Goal: Use online tool/utility: Utilize a website feature to perform a specific function

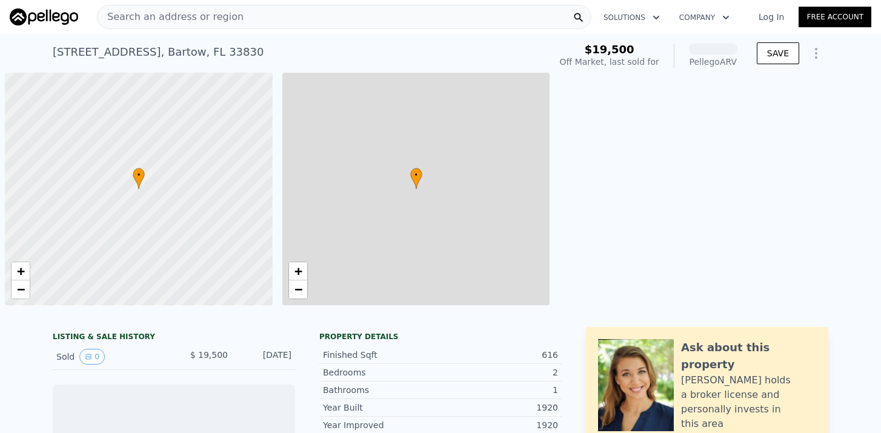
scroll to position [0, 5]
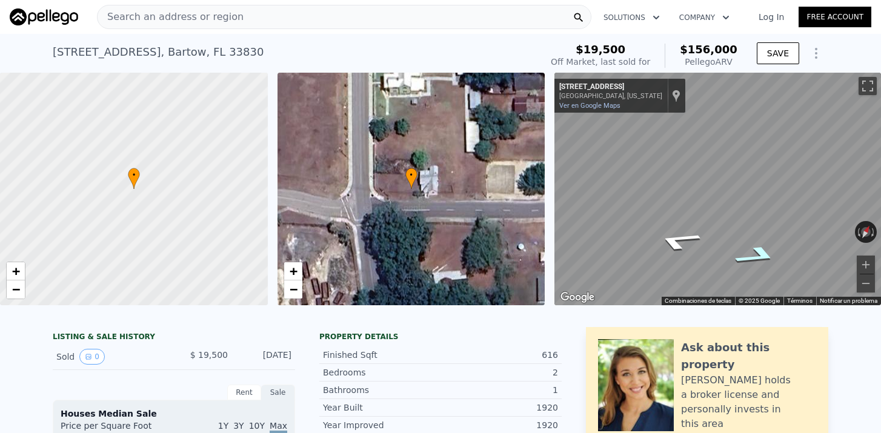
click at [764, 255] on icon "Ir hacia el este, E Wabash St" at bounding box center [756, 256] width 83 height 30
click at [680, 219] on icon "Ir hacia el oeste, E Wabash St" at bounding box center [677, 222] width 81 height 33
click at [771, 197] on icon "Ir hacia el este, E Wabash St" at bounding box center [761, 195] width 72 height 38
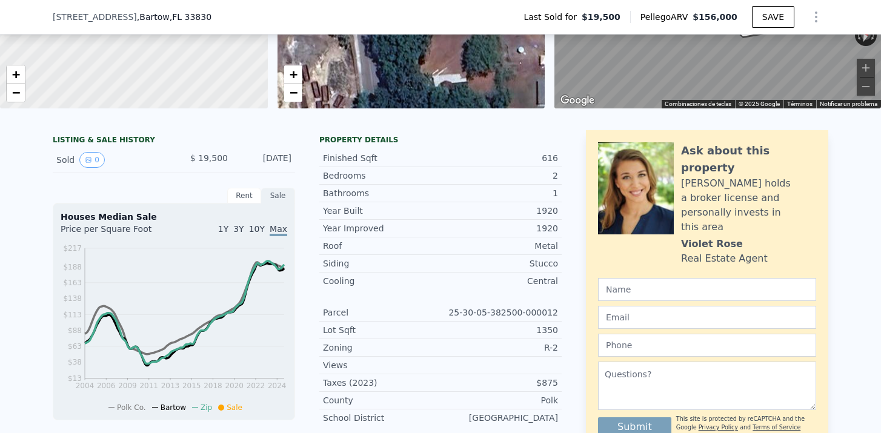
scroll to position [194, 0]
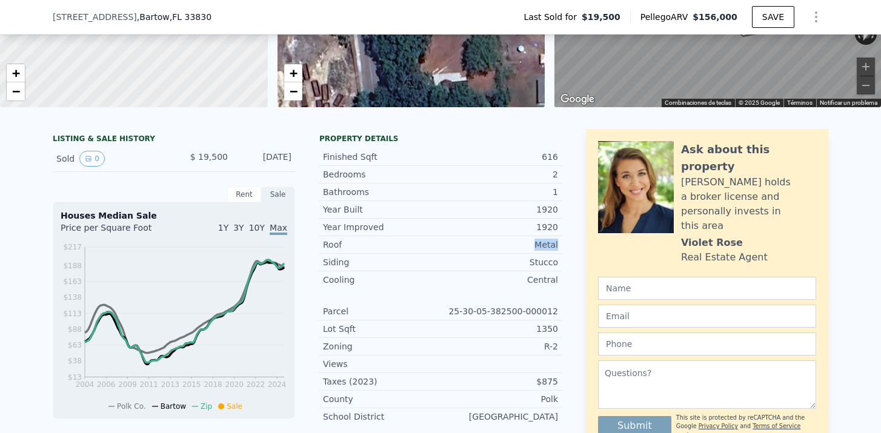
drag, startPoint x: 537, startPoint y: 246, endPoint x: 558, endPoint y: 246, distance: 21.2
click at [558, 246] on div "Roof Metal" at bounding box center [440, 245] width 242 height 18
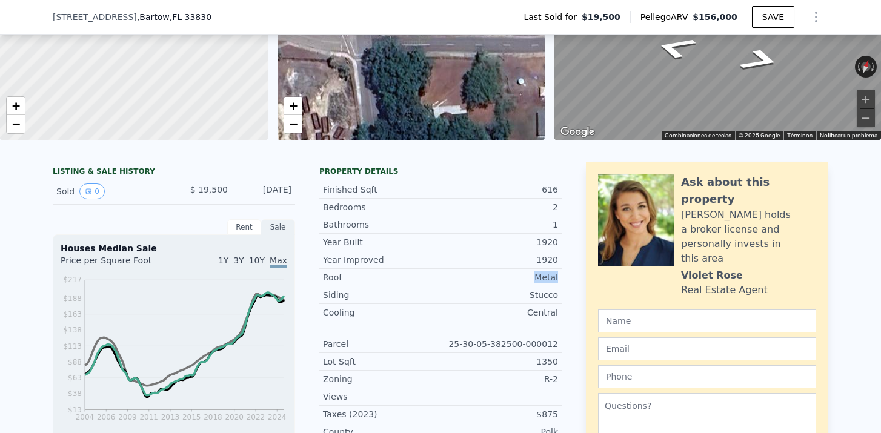
scroll to position [162, 0]
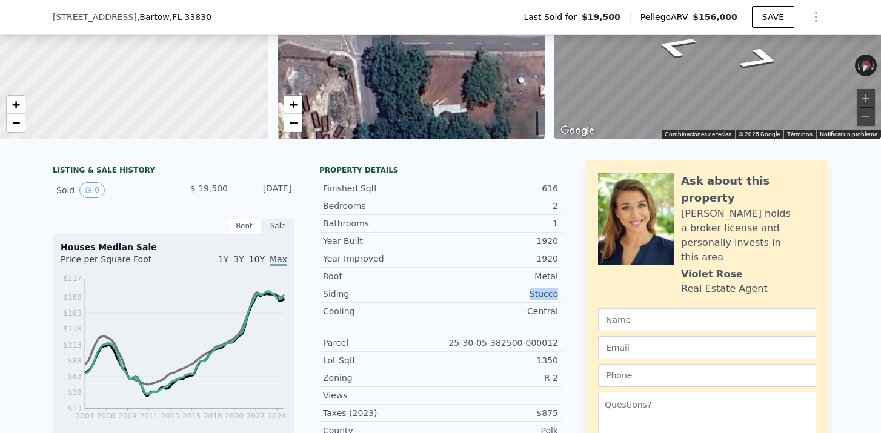
drag, startPoint x: 528, startPoint y: 296, endPoint x: 557, endPoint y: 296, distance: 29.1
click at [557, 296] on div "Stucco" at bounding box center [499, 294] width 118 height 12
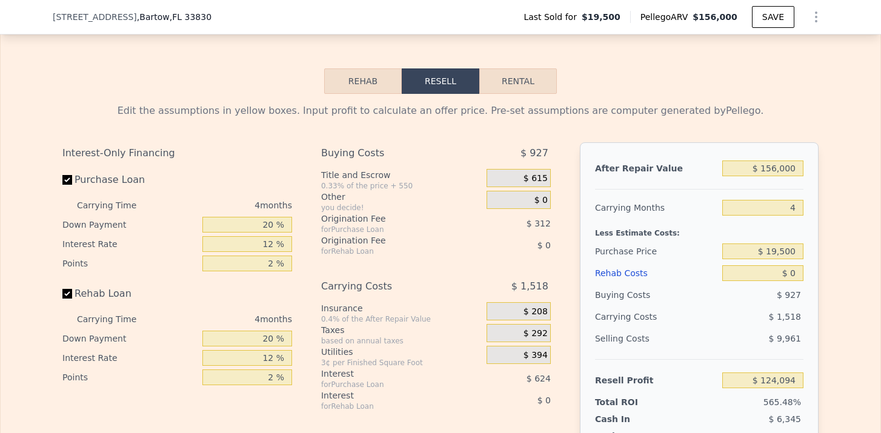
scroll to position [1650, 0]
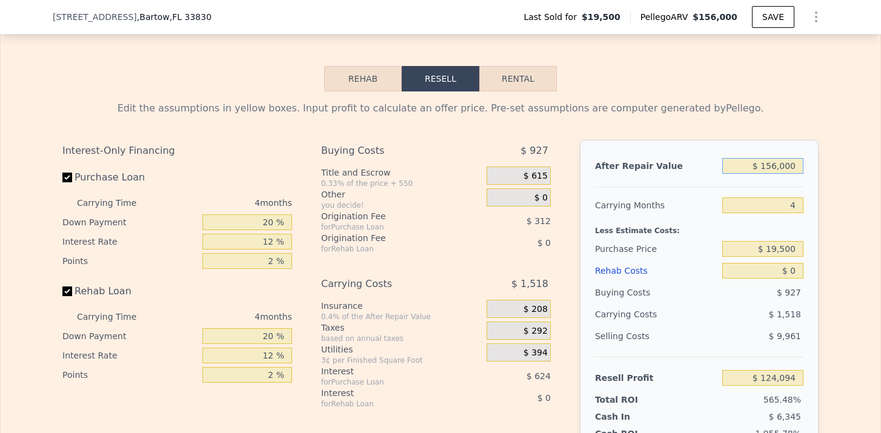
click at [777, 170] on input "$ 156,000" at bounding box center [762, 166] width 81 height 16
type input "$ 15,000"
type input "-$ 8,212"
type input "$ 1,000"
type input "-$ 21,348"
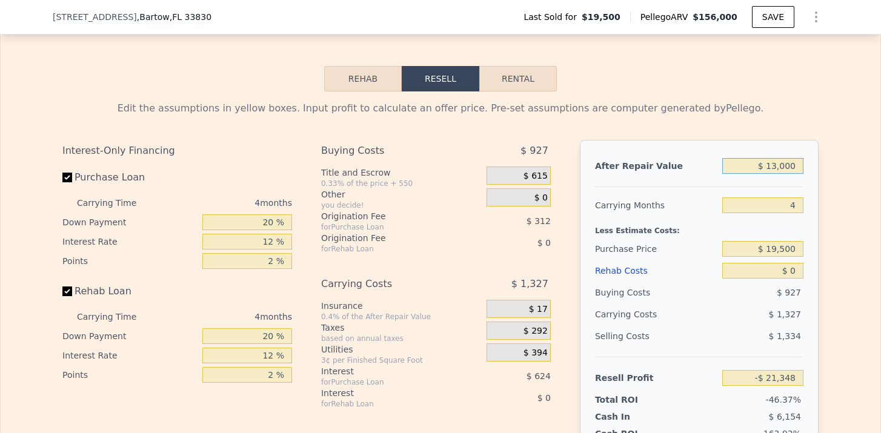
type input "$ 130,000"
type input "$ 99,697"
type input "$ 130,000"
click at [798, 202] on input "4" at bounding box center [762, 205] width 81 height 16
type input "6"
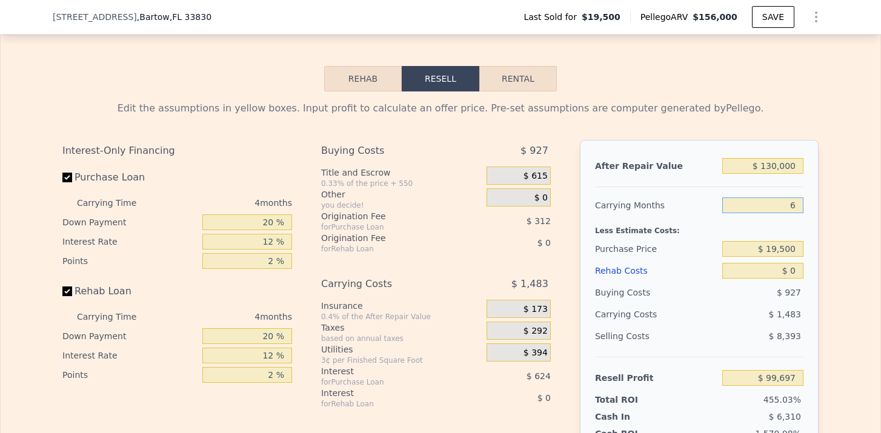
type input "$ 98,955"
type input "6"
drag, startPoint x: 800, startPoint y: 248, endPoint x: 764, endPoint y: 248, distance: 35.7
click at [764, 248] on input "$ 19,500" at bounding box center [762, 249] width 81 height 16
type input "$ 0"
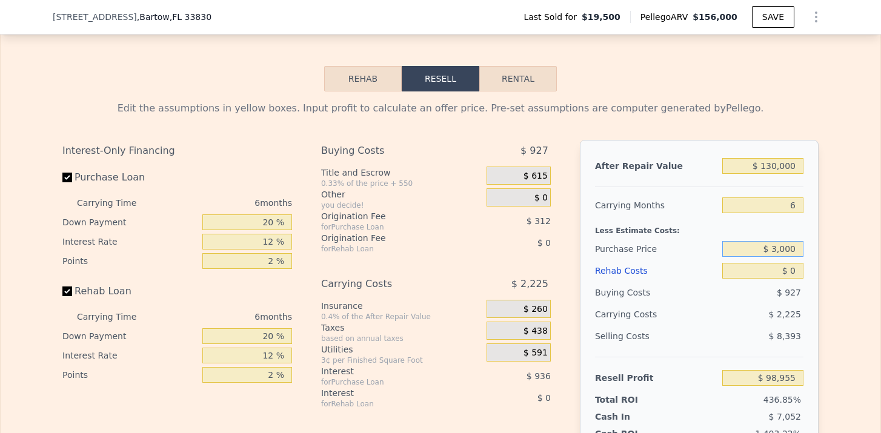
type input "$ 30,000"
type input "$ 87,748"
click at [797, 268] on input "$ 0" at bounding box center [762, 271] width 81 height 16
type input "$ 4"
type input "$ 87,744"
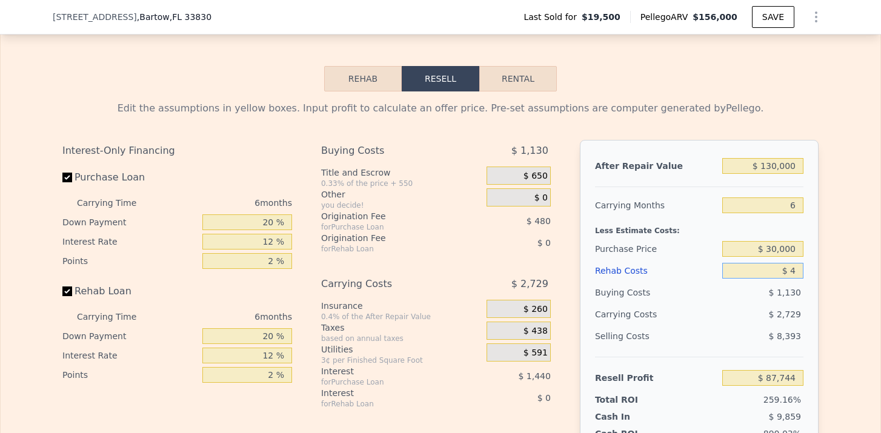
type input "$ 40"
type input "$ 87,707"
type input "$ 400"
type input "$ 87,324"
type input "$ 4,000"
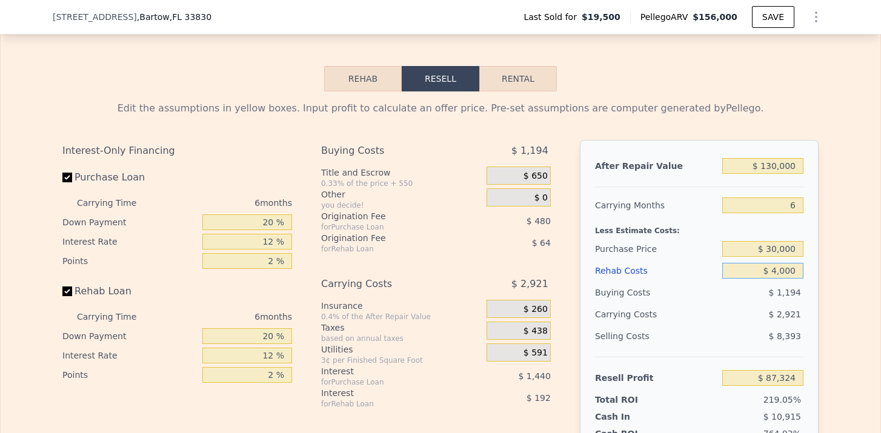
type input "$ 83,492"
type input "$ 40,000"
type input "$ 45,188"
click at [816, 254] on div "After Repair Value $ 130,000 Carrying Months 6 Less Estimate Costs: Purchase Pr…" at bounding box center [699, 308] width 239 height 337
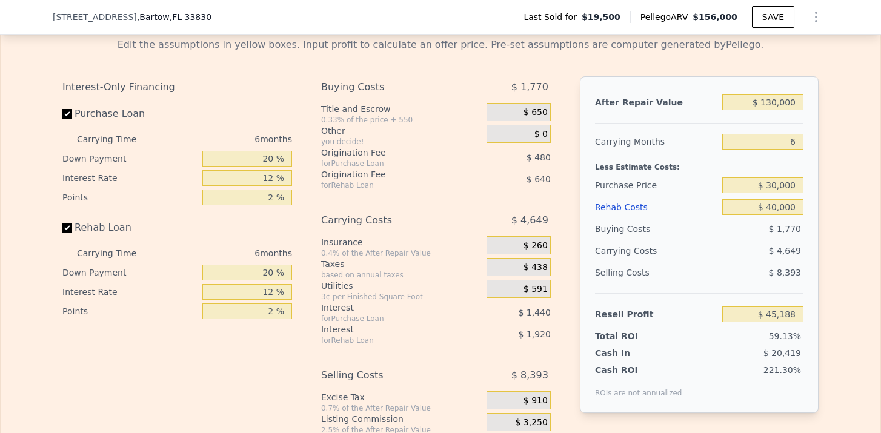
scroll to position [1715, 0]
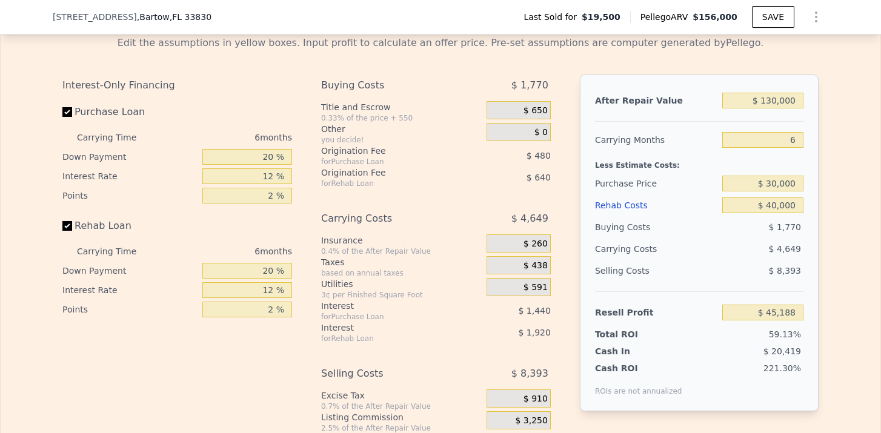
click at [546, 109] on span "$ 650" at bounding box center [535, 110] width 24 height 11
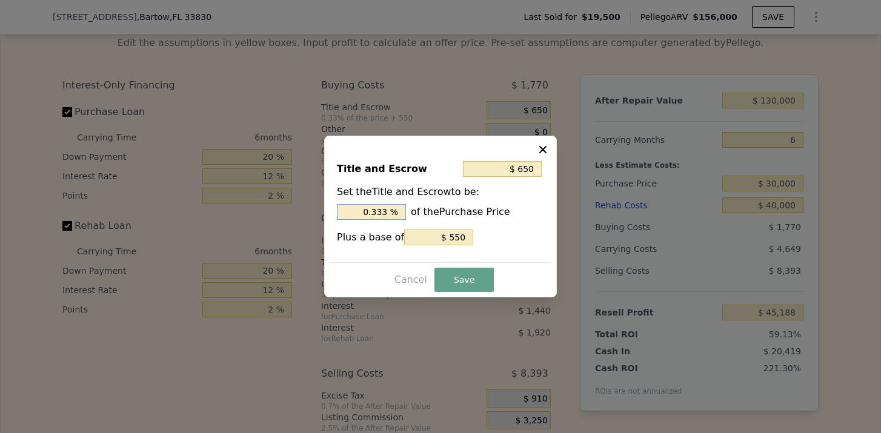
drag, startPoint x: 390, startPoint y: 213, endPoint x: 360, endPoint y: 216, distance: 29.8
click at [360, 216] on input "0.333 %" at bounding box center [371, 212] width 69 height 16
type input "$ 850"
type input "1. %"
type input "$ 910"
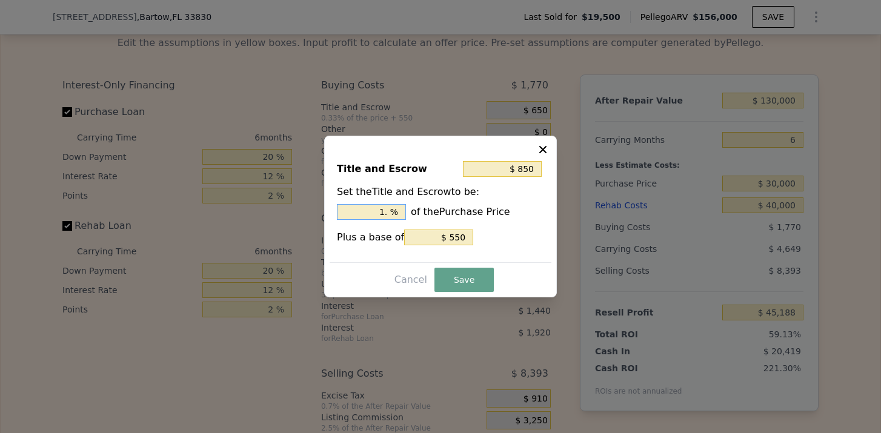
type input "1.2 %"
type input "$ 925"
type input "1.25 %"
drag, startPoint x: 446, startPoint y: 240, endPoint x: 468, endPoint y: 240, distance: 21.8
click at [468, 240] on input "$ 550" at bounding box center [438, 238] width 69 height 16
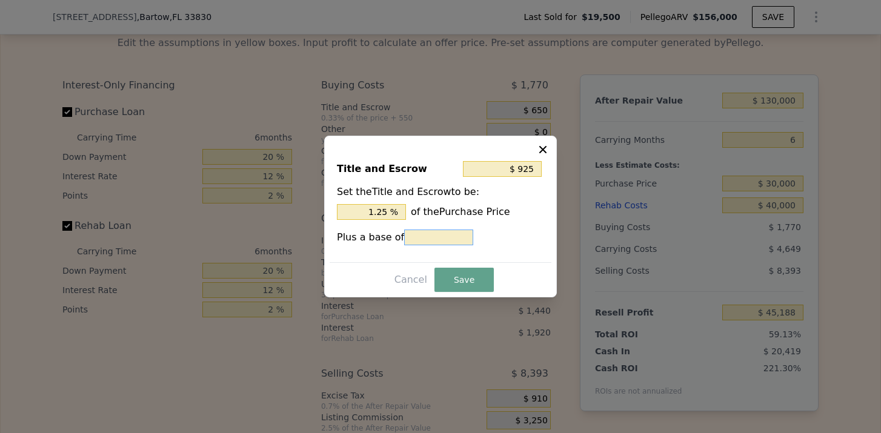
type input "$ 375"
type input "$ 0"
click at [469, 272] on button "Save" at bounding box center [463, 280] width 59 height 24
type input "$ 45,463"
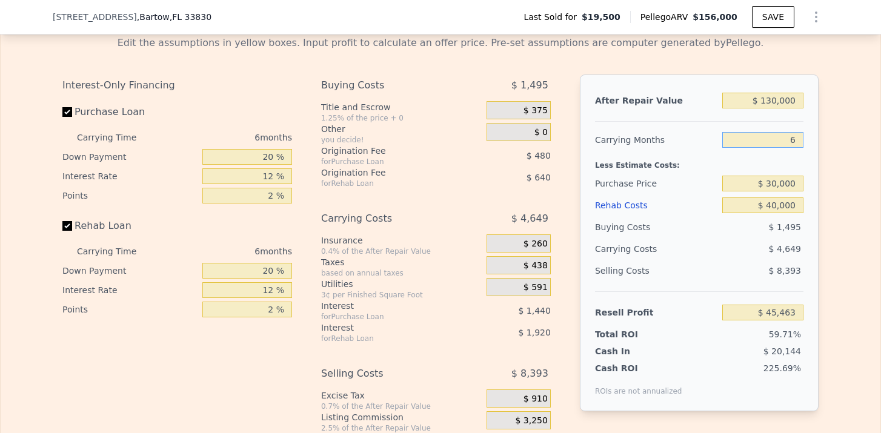
click at [798, 141] on input "6" at bounding box center [762, 140] width 81 height 16
drag, startPoint x: 766, startPoint y: 104, endPoint x: 804, endPoint y: 99, distance: 38.4
click at [804, 100] on div "After Repair Value $ 130,000 Carrying Months 6 Less Estimate Costs: Purchase Pr…" at bounding box center [699, 243] width 239 height 337
type input "$ 1"
type input "-$ 76,433"
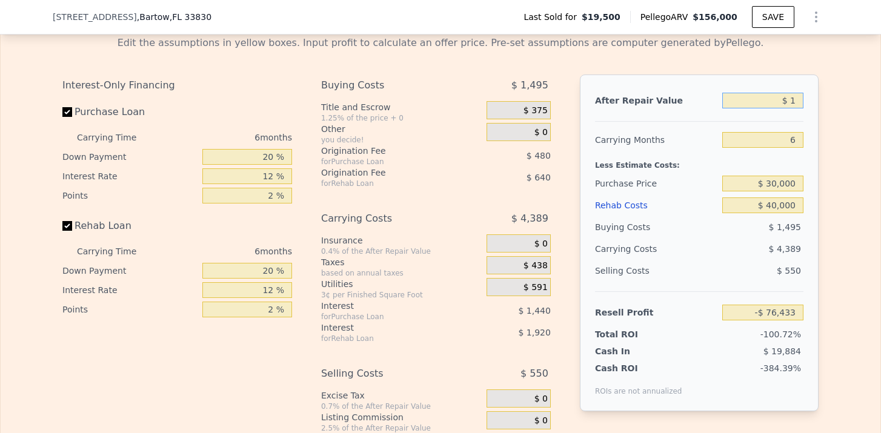
type input "$ 13"
type input "-$ 76,421"
type input "$ 130"
type input "-$ 76,311"
type input "$ 1,300"
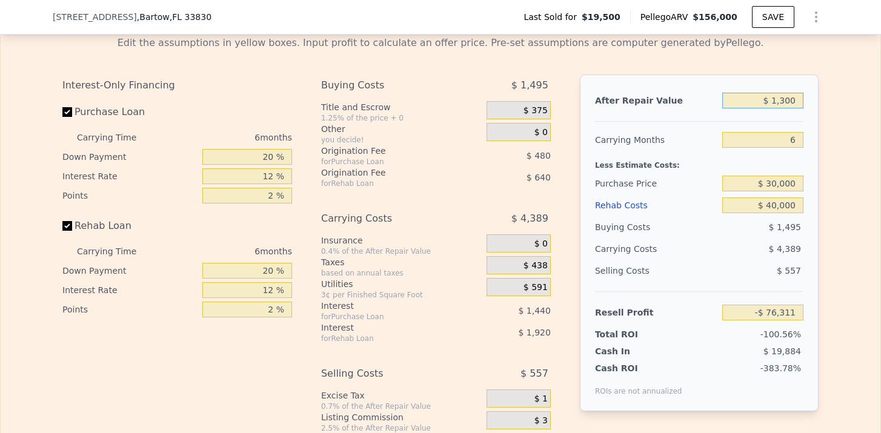
type input "-$ 75,216"
type input "$ 13,000"
type input "-$ 64,244"
type input "$ 130,000"
type input "$ 45,463"
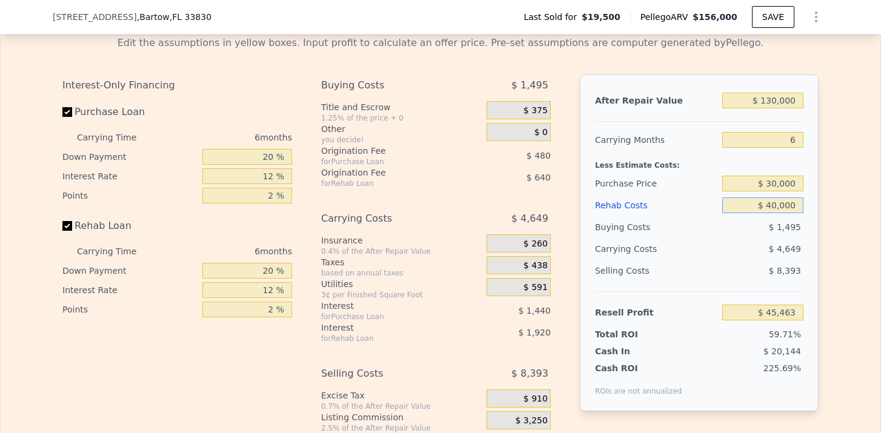
drag, startPoint x: 766, startPoint y: 207, endPoint x: 797, endPoint y: 206, distance: 30.3
click at [795, 207] on input "$ 40,000" at bounding box center [762, 205] width 81 height 16
type input "$ 4"
type input "$ 88,019"
type input "$ 40"
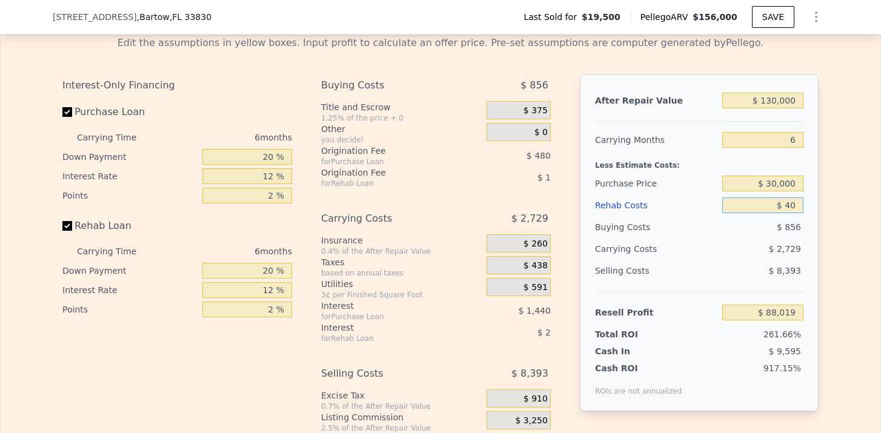
type input "$ 87,982"
type input "$ 400"
type input "$ 87,599"
type input "$ 4,000"
type input "$ 83,767"
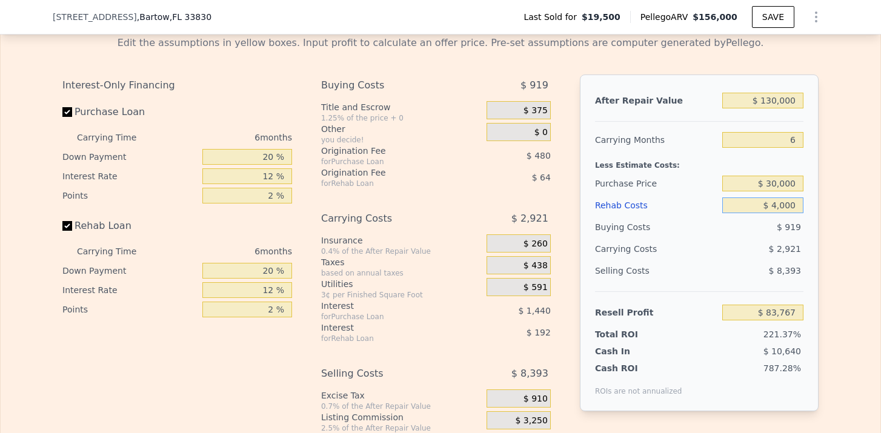
type input "$ 40,000"
type input "$ 45,463"
click at [743, 250] on div "$ 4,649" at bounding box center [739, 249] width 128 height 22
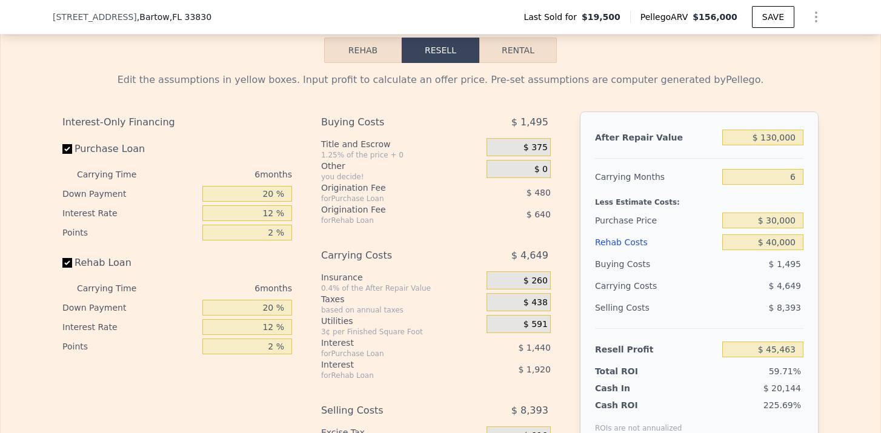
scroll to position [1674, 0]
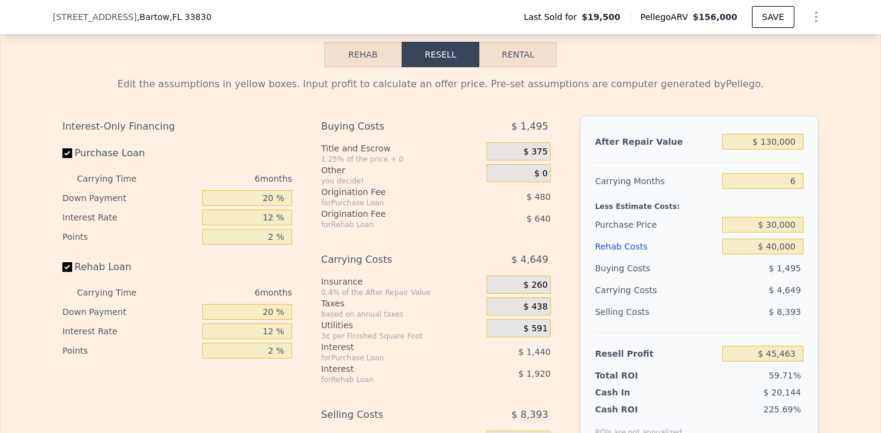
click at [511, 61] on button "Rental" at bounding box center [518, 54] width 78 height 25
select select "30"
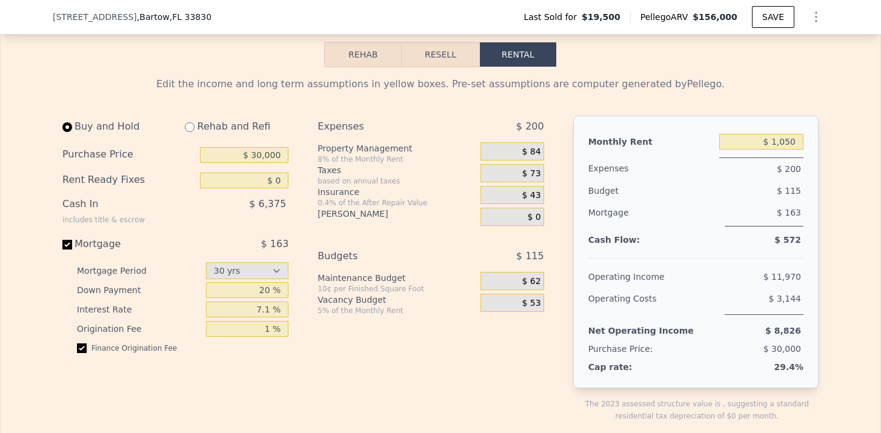
click at [190, 131] on input "radio" at bounding box center [190, 127] width 10 height 10
radio input "true"
type input "$ 40,000"
type input "$ 4,250"
select select "30"
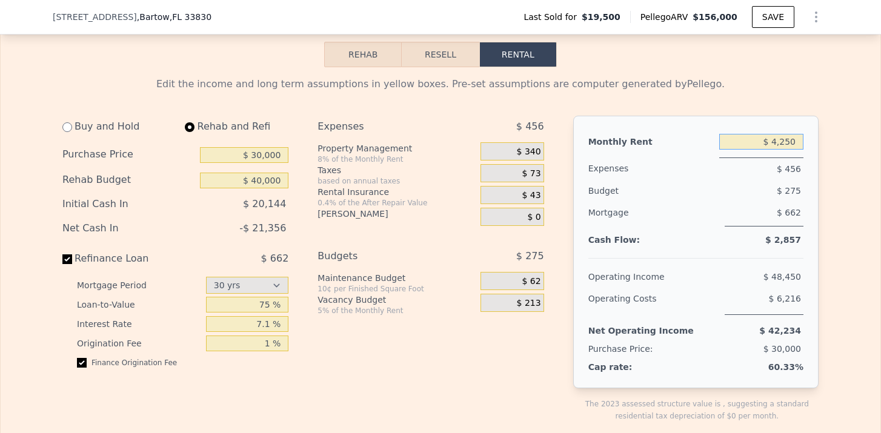
click at [787, 142] on input "$ 4,250" at bounding box center [761, 142] width 84 height 16
drag, startPoint x: 792, startPoint y: 142, endPoint x: 766, endPoint y: 141, distance: 26.1
click at [766, 141] on input "$ 4,250" at bounding box center [761, 142] width 84 height 16
type input "$ 4"
type input "$ 1"
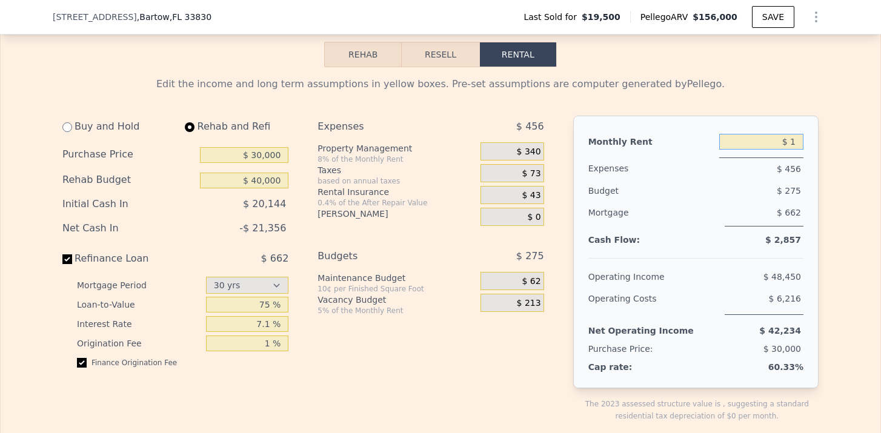
type input "$ 11"
select select "30"
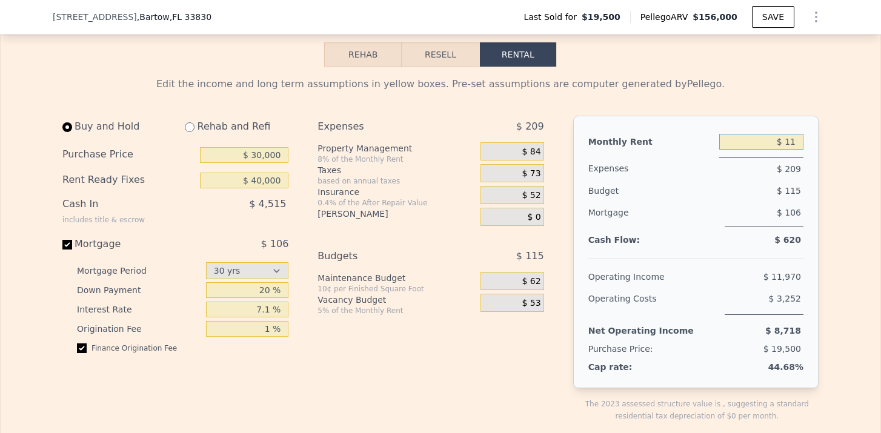
type input "$ 0"
type input "$ 1,100"
click at [778, 233] on div "Mortgage $ 106" at bounding box center [695, 219] width 215 height 35
click at [434, 56] on button "Resell" at bounding box center [440, 54] width 77 height 25
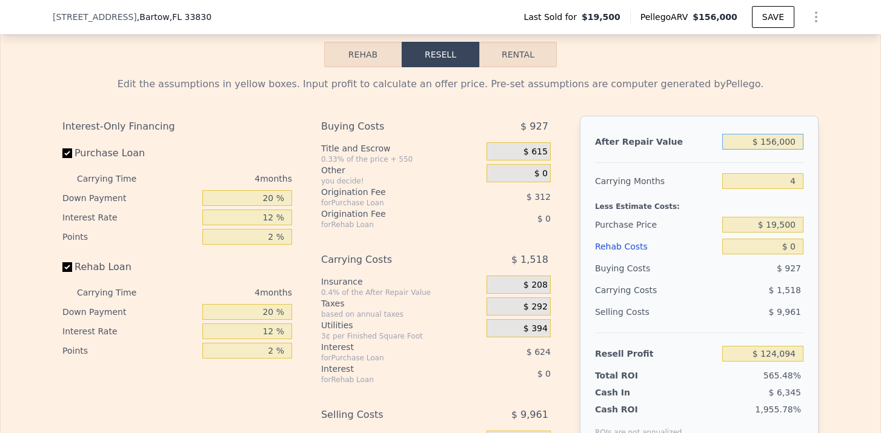
click at [776, 145] on input "$ 156,000" at bounding box center [762, 142] width 81 height 16
type input "$ 15,000"
type input "-$ 8,212"
type input "$ 1,000"
type input "-$ 21,348"
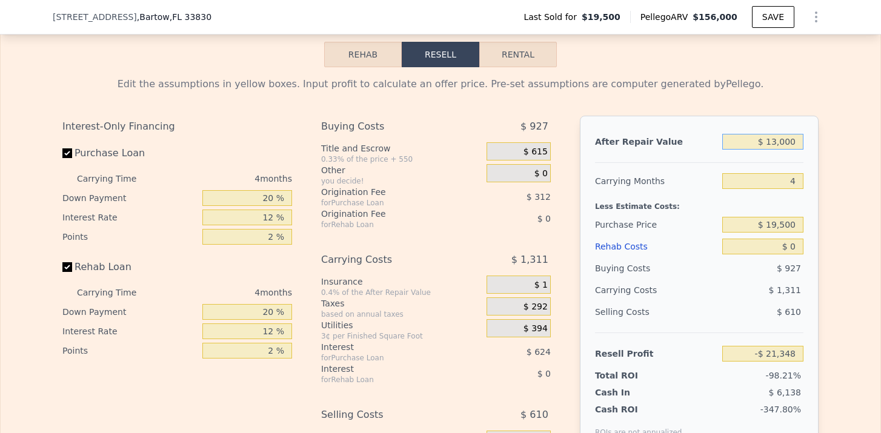
type input "$ 130,000"
type input "$ 99,697"
type input "$ 1,300,000"
type input "$ 1,197,551"
type input "$ 13,000,000"
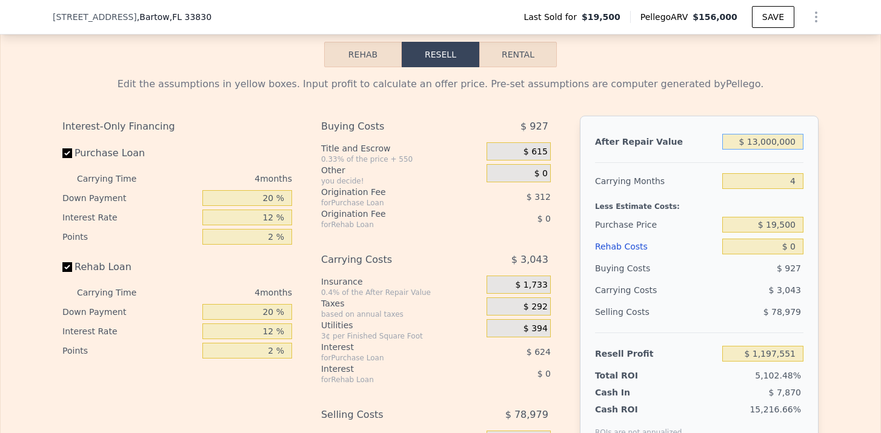
type input "$ 12,176,090"
type input "$ 1,300,000"
type input "$ 1,197,551"
type input "$ 130,000"
type input "$ 99,697"
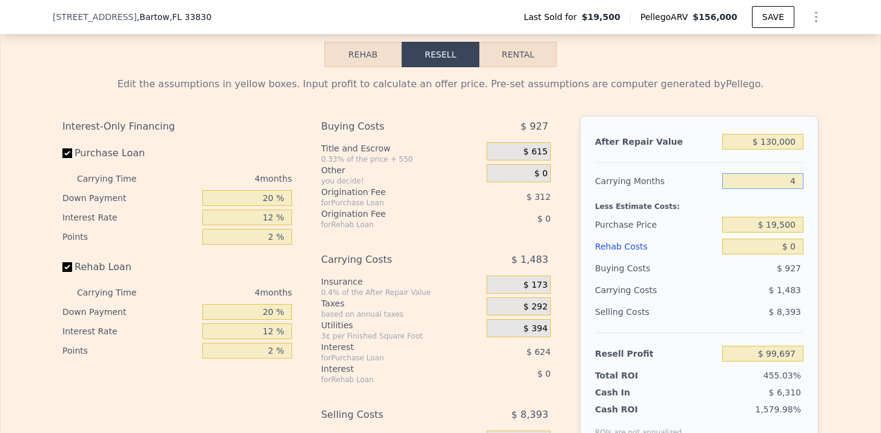
click at [794, 175] on input "4" at bounding box center [762, 181] width 81 height 16
type input "6"
type input "$ 98,955"
type input "6"
drag, startPoint x: 799, startPoint y: 224, endPoint x: 769, endPoint y: 224, distance: 30.3
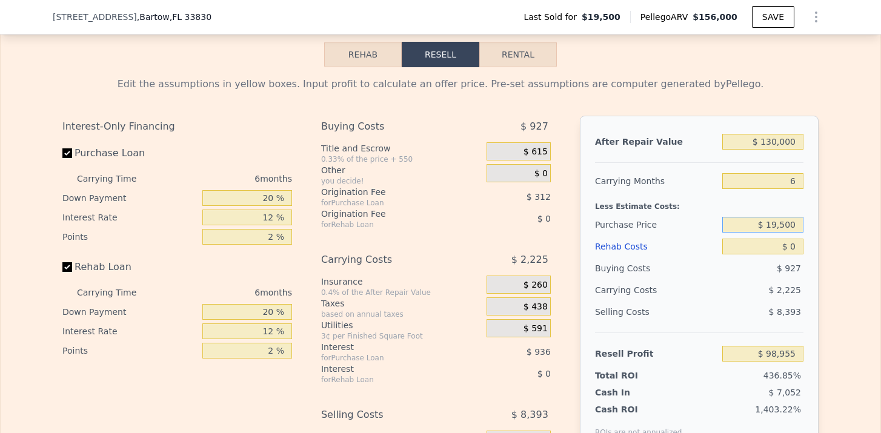
click at [769, 224] on input "$ 19,500" at bounding box center [762, 225] width 81 height 16
type input "$ 30,000"
type input "$ 87,748"
click at [793, 245] on input "$ 0" at bounding box center [762, 247] width 81 height 16
type input "$ 1"
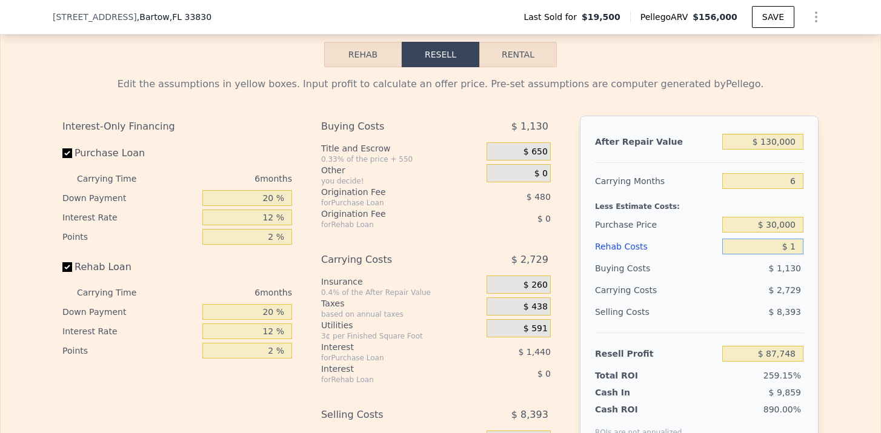
type input "$ 87,747"
type input "$ 4"
type input "$ 87,744"
type input "$ 40"
type input "$ 87,707"
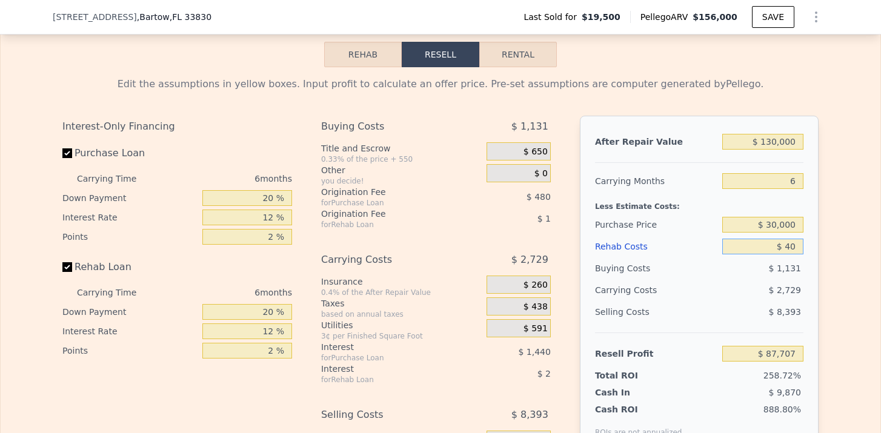
type input "$ 400"
type input "$ 87,324"
type input "$ 4,000"
type input "$ 83,492"
type input "$ 40,000"
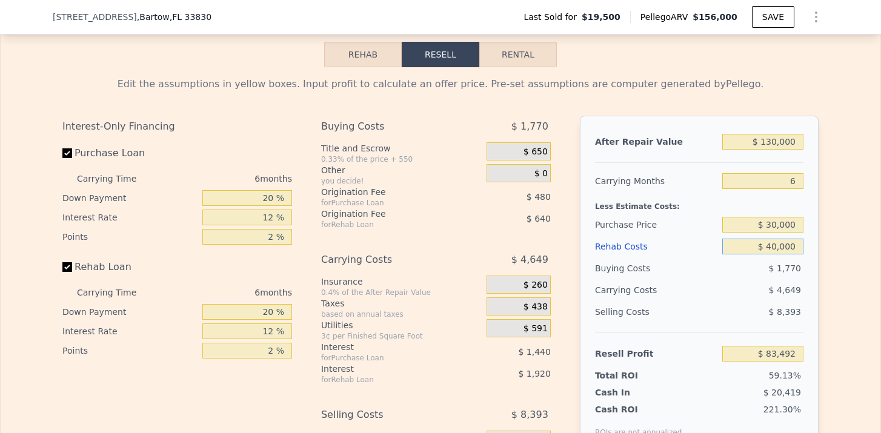
type input "$ 45,188"
click at [837, 275] on div "Edit the assumptions in yellow boxes. Input profit to calculate an offer price.…" at bounding box center [441, 292] width 880 height 451
click at [525, 51] on button "Rental" at bounding box center [518, 54] width 78 height 25
select select "30"
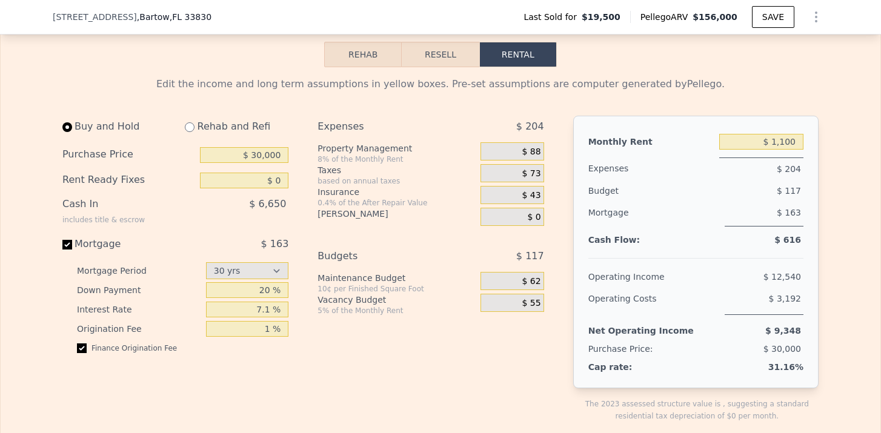
click at [195, 130] on div "Rehab and Refi" at bounding box center [231, 127] width 113 height 22
click at [193, 130] on input "radio" at bounding box center [190, 127] width 10 height 10
radio input "true"
select select "30"
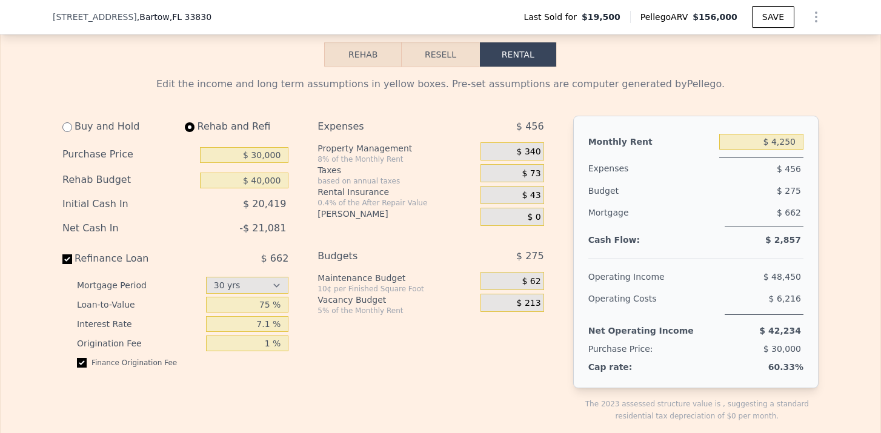
type input "$ 40,000"
drag, startPoint x: 793, startPoint y: 141, endPoint x: 771, endPoint y: 142, distance: 22.4
click at [771, 142] on input "$ 4,250" at bounding box center [761, 142] width 84 height 16
type input "$ 1,100"
click at [783, 187] on span "$ 117" at bounding box center [789, 191] width 24 height 10
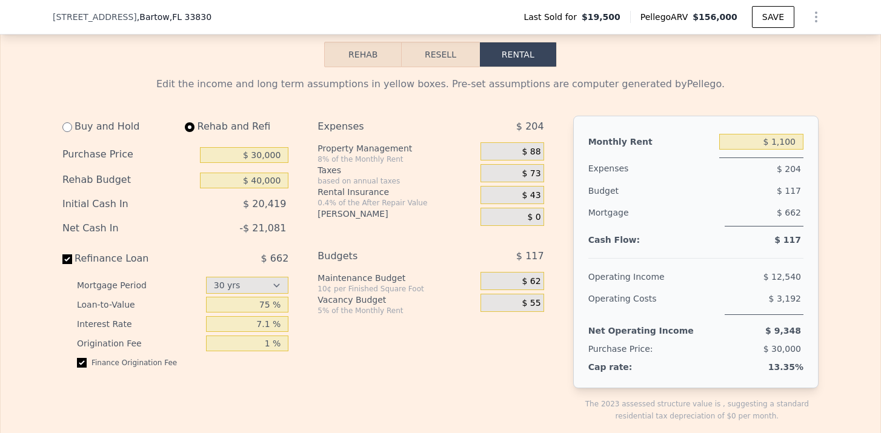
click at [534, 152] on span "$ 88" at bounding box center [531, 152] width 19 height 11
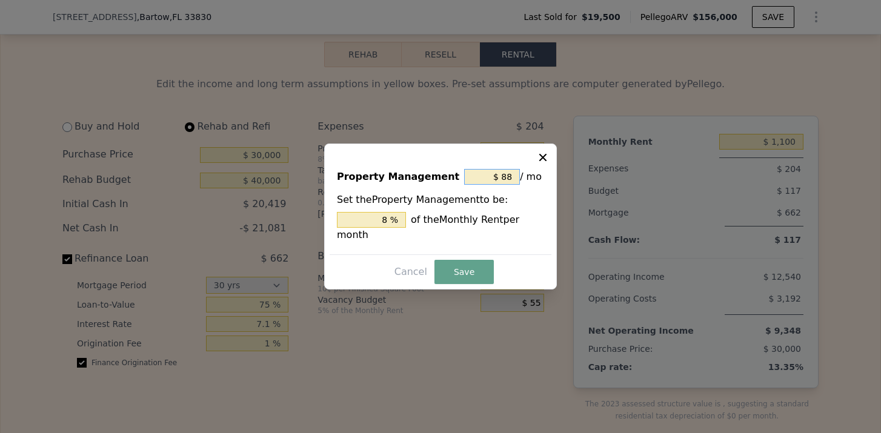
click at [511, 174] on input "$ 88" at bounding box center [492, 177] width 56 height 16
type input "$ 8"
type input "0.727 %"
type input "$ 0"
type input "0 %"
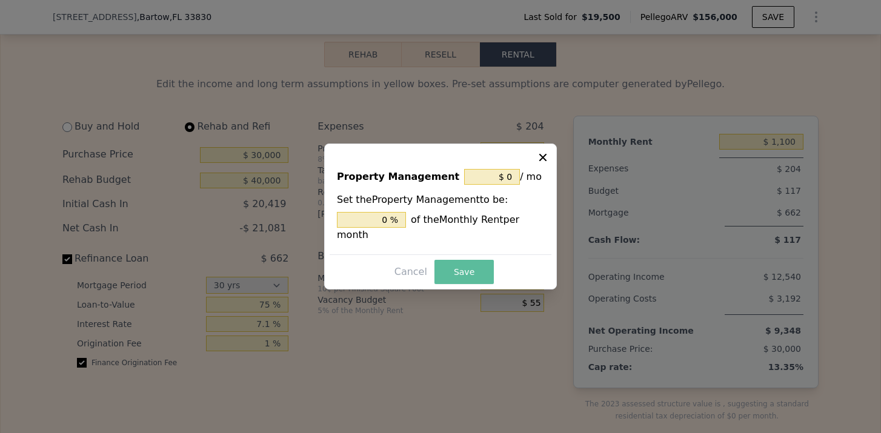
click at [472, 264] on button "Save" at bounding box center [463, 272] width 59 height 24
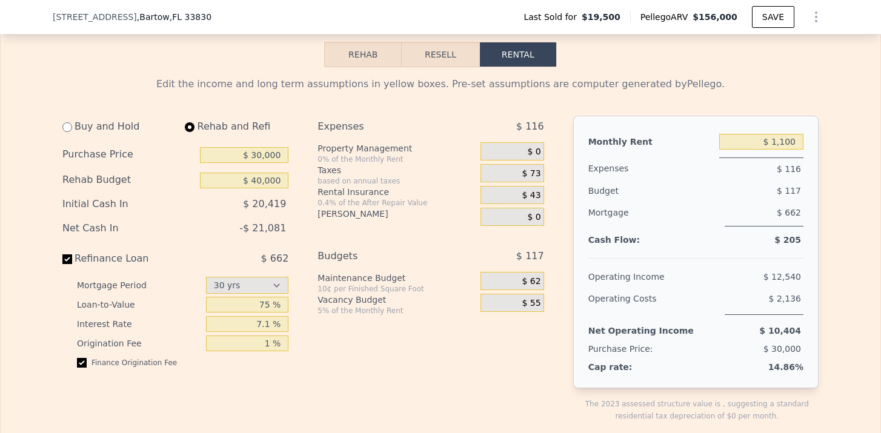
click at [460, 60] on button "Resell" at bounding box center [440, 54] width 77 height 25
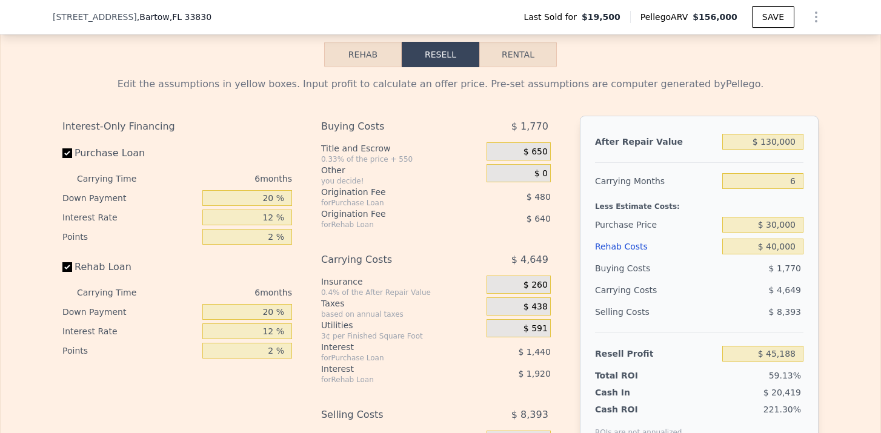
click at [68, 156] on input "Purchase Loan" at bounding box center [67, 153] width 10 height 10
checkbox input "false"
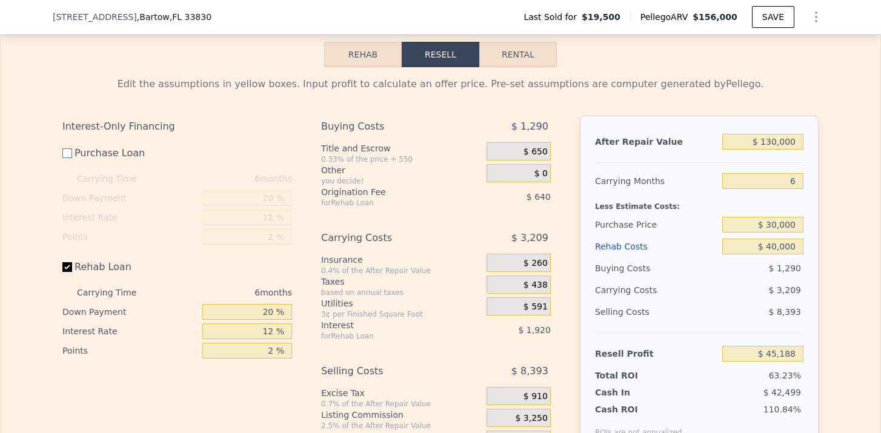
type input "$ 47,108"
click at [67, 268] on input "Rehab Loan" at bounding box center [67, 267] width 10 height 10
checkbox input "false"
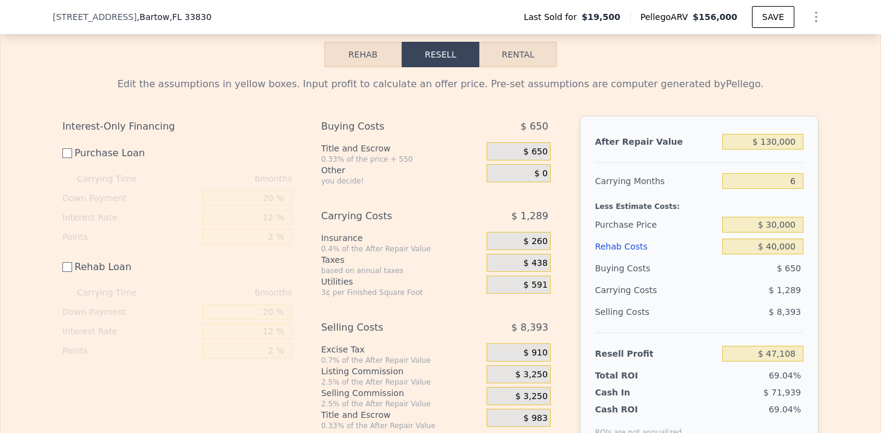
type input "$ 49,668"
click at [506, 54] on button "Rental" at bounding box center [518, 54] width 78 height 25
select select "30"
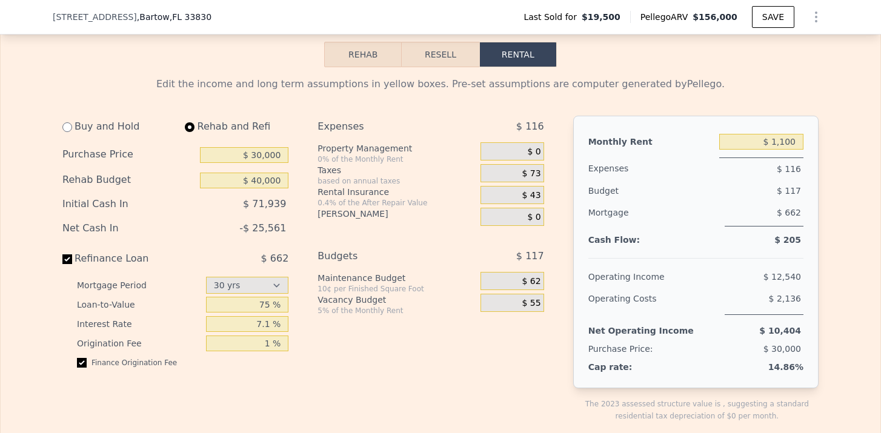
click at [533, 174] on span "$ 73" at bounding box center [531, 173] width 19 height 11
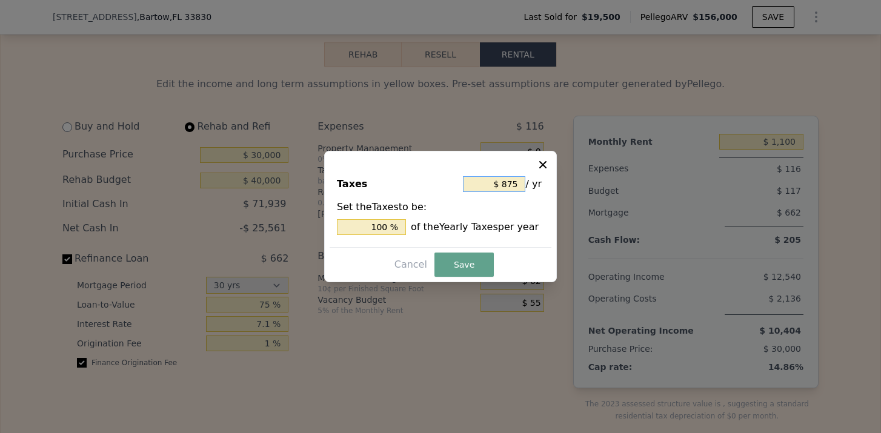
drag, startPoint x: 516, startPoint y: 179, endPoint x: 501, endPoint y: 179, distance: 15.2
click at [501, 179] on input "$ 875" at bounding box center [494, 184] width 62 height 16
type input "$ 1,875"
type input "214.286 %"
type input "$ 10,875"
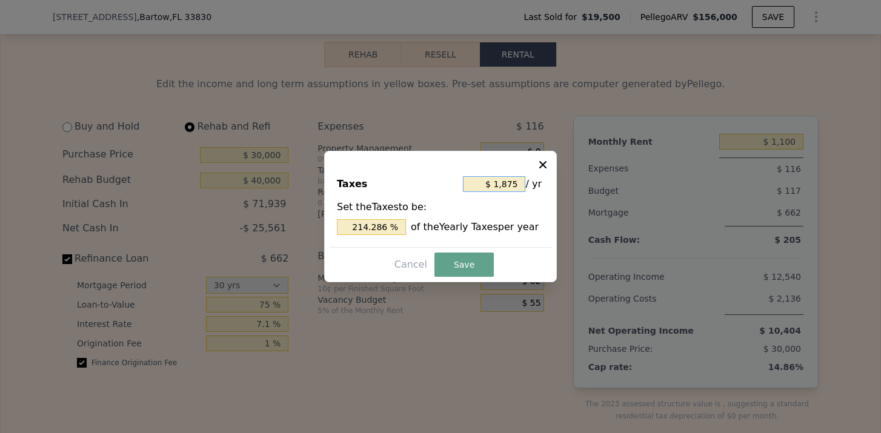
type input "1,242.857 %"
type input "$ 100,875"
type input "11,528.571 %"
type input "$ 10,087"
type input "1,152.8 %"
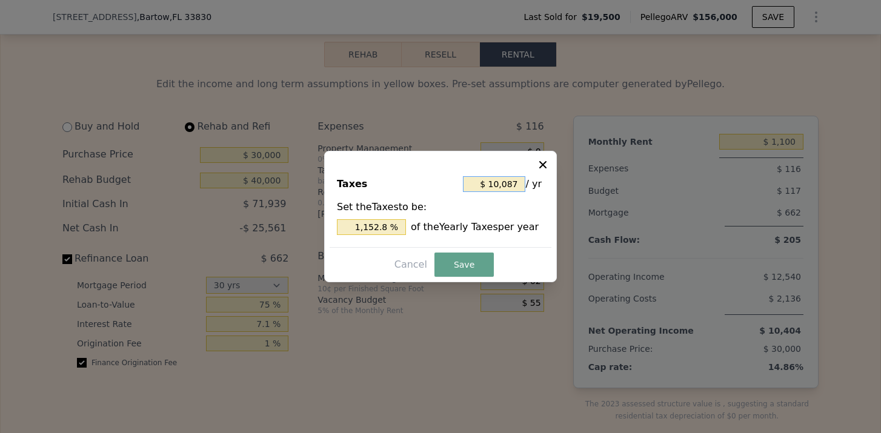
type input "$ 1,008"
type input "115.200 %"
type input "$ 100"
type input "11.429 %"
type input "$ 10"
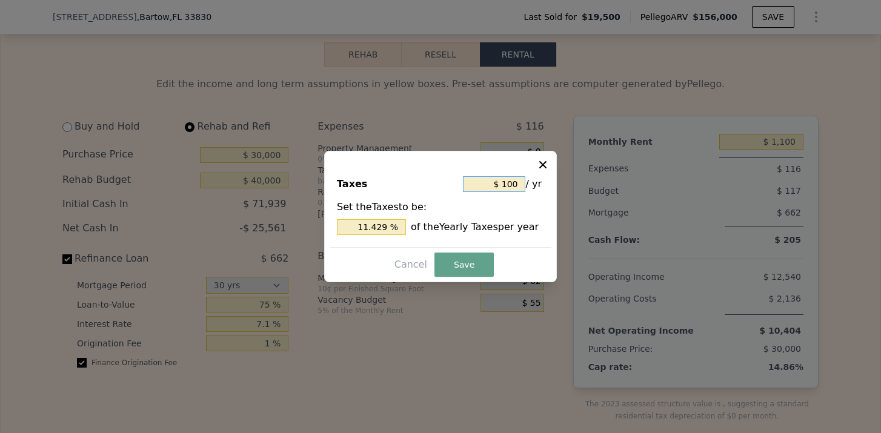
type input "1.143 %"
type input "$ 1"
type input "0.114 %"
type input "$ 11"
type input "1.257 %"
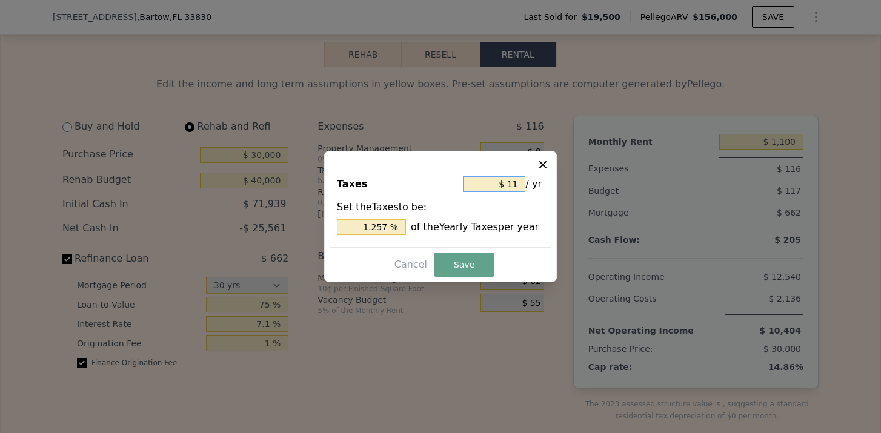
type input "$ 110"
type input "12.571 %"
type input "$ 1,100"
type input "125.714 %"
click at [465, 264] on button "Save" at bounding box center [463, 265] width 59 height 24
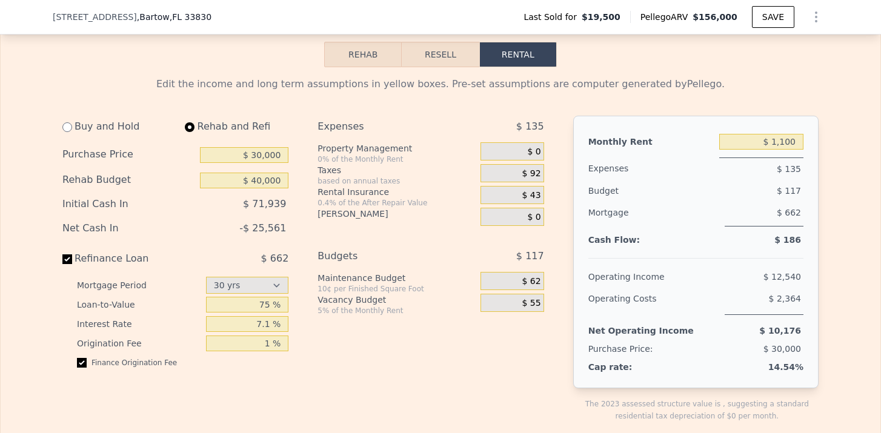
click at [537, 202] on div "$ 43" at bounding box center [511, 195] width 63 height 18
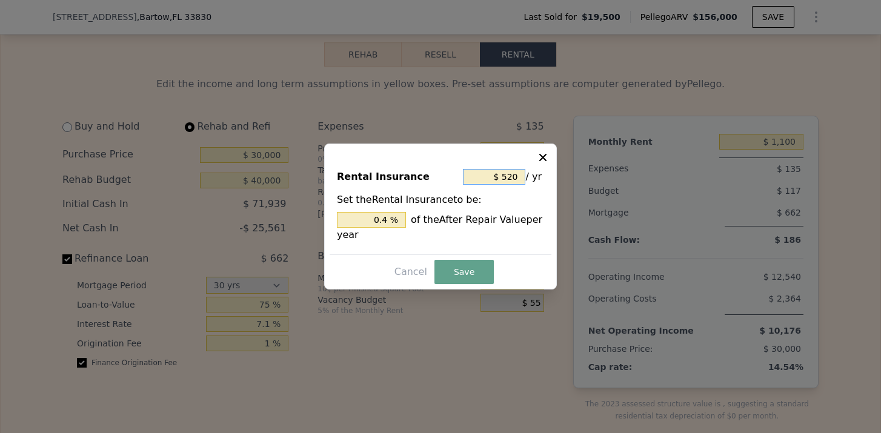
drag, startPoint x: 516, startPoint y: 172, endPoint x: 502, endPoint y: 172, distance: 13.3
click at [502, 172] on input "$ 520" at bounding box center [494, 177] width 62 height 16
type input "$ 2"
type input "0.002 %"
type input "$ 20"
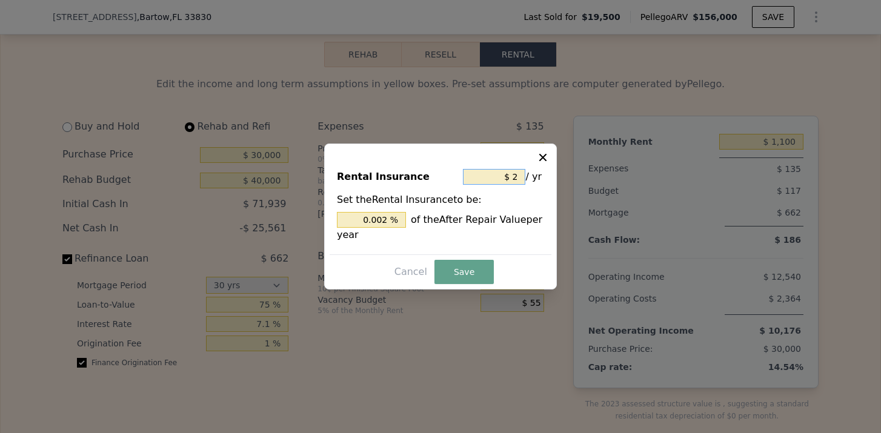
type input "0.015 %"
type input "$ 200"
type input "0.154 %"
type input "$ 2,000"
type input "1.538 %"
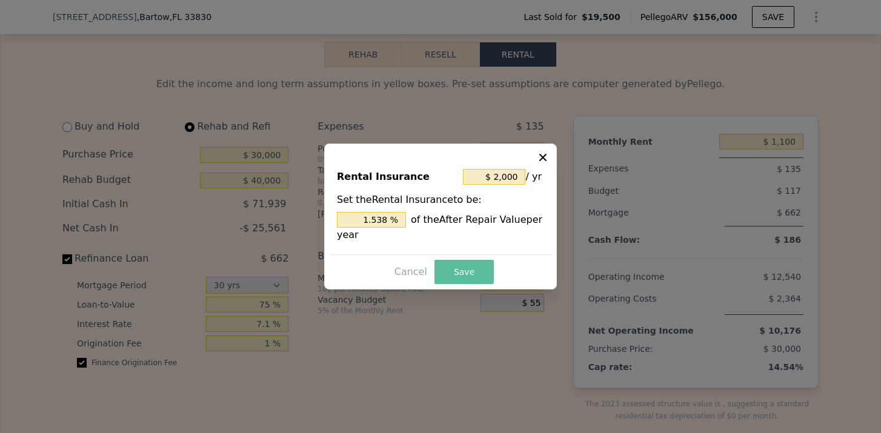
click at [480, 267] on button "Save" at bounding box center [463, 272] width 59 height 24
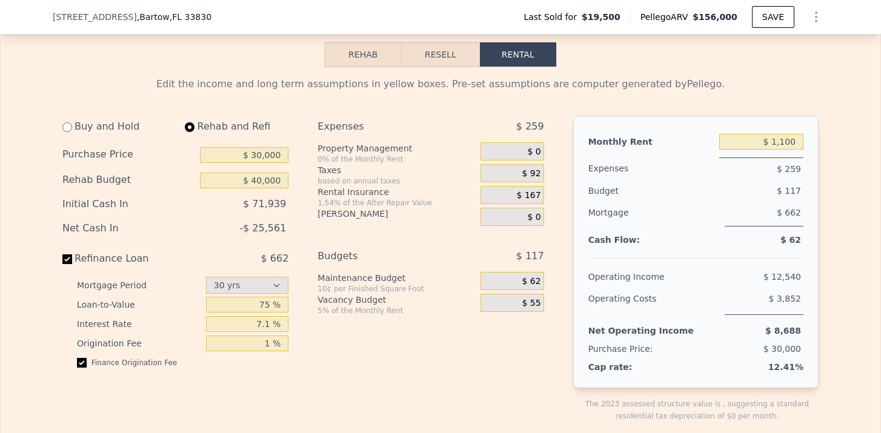
click at [532, 347] on div "Expenses $ 259 Property Management 0% of the Monthly Rent $ 0 Taxes based on an…" at bounding box center [435, 279] width 236 height 326
drag, startPoint x: 245, startPoint y: 227, endPoint x: 295, endPoint y: 227, distance: 50.3
click at [295, 227] on div "Buy and Hold Rehab and Refi Purchase Price $ 30,000 Rehab Budget $ 40,000 Initi…" at bounding box center [180, 279] width 236 height 326
select select "30"
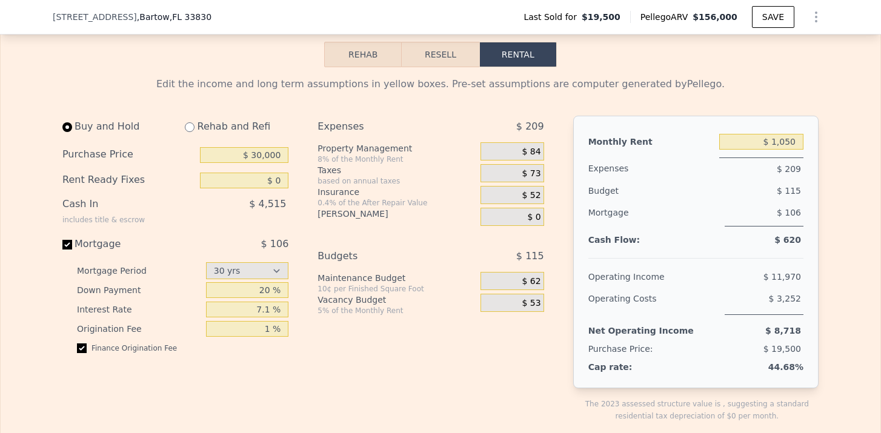
type input "$ 0"
type input "$ 1,050"
